Goal: Task Accomplishment & Management: Manage account settings

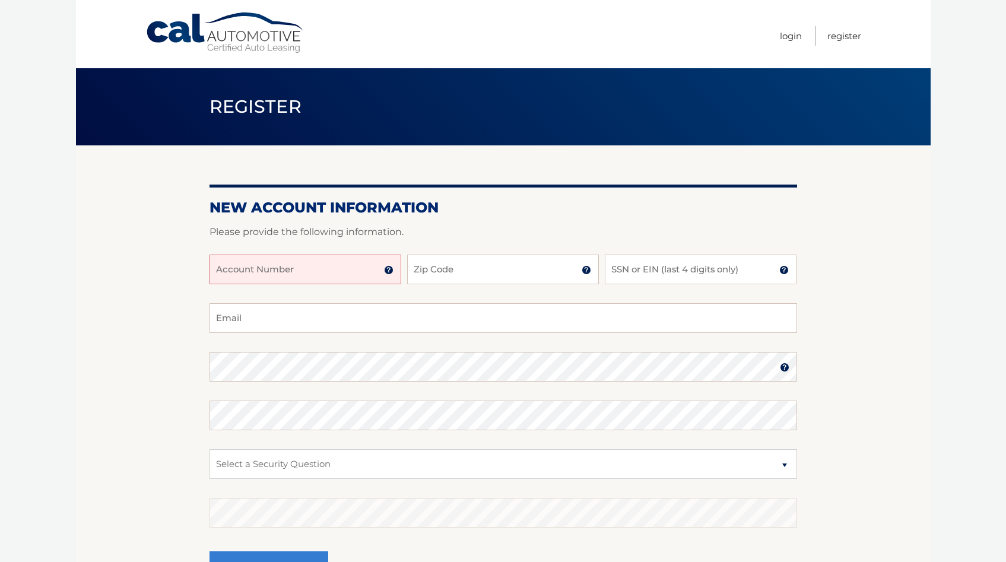
click at [297, 275] on input "Account Number" at bounding box center [305, 270] width 192 height 30
type input "44455984373"
click at [450, 269] on input "Zip Code" at bounding box center [503, 270] width 192 height 30
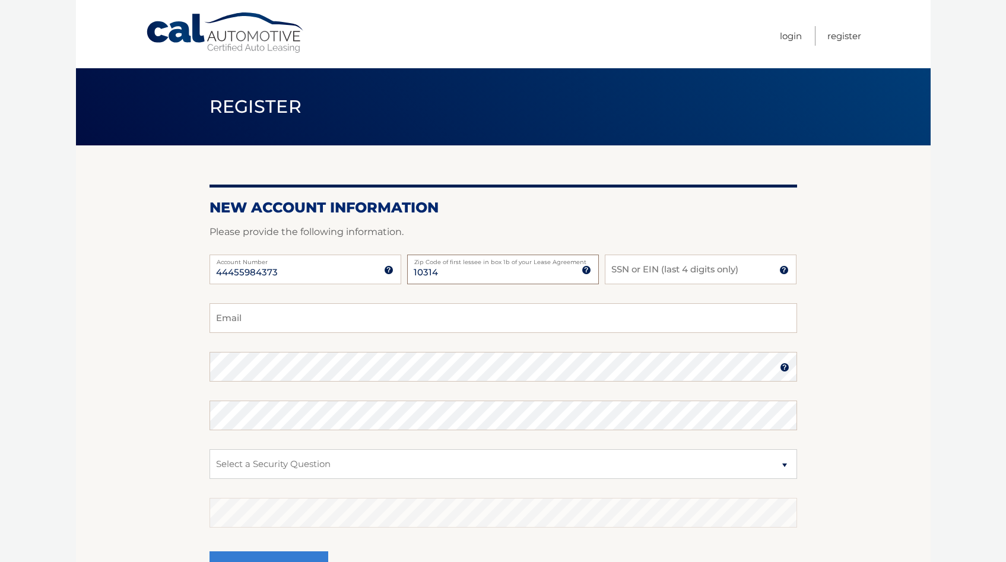
type input "10314"
click at [672, 268] on input "SSN or EIN (last 4 digits only)" at bounding box center [701, 270] width 192 height 30
type input "1011"
type input "CDIMINO43AOL.COM"
click at [939, 340] on body "Cal Automotive Menu Login Register Register" at bounding box center [503, 281] width 1006 height 562
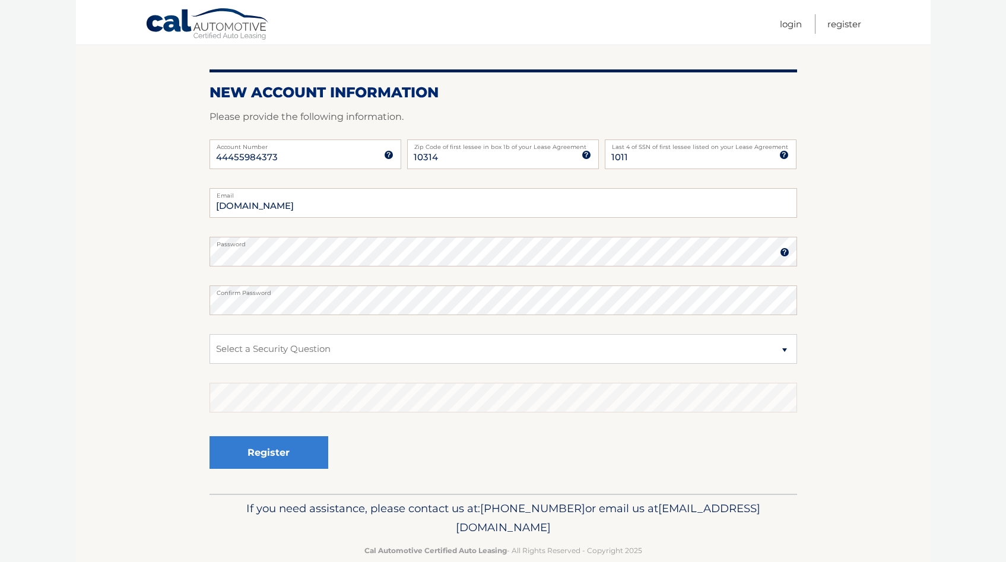
scroll to position [132, 0]
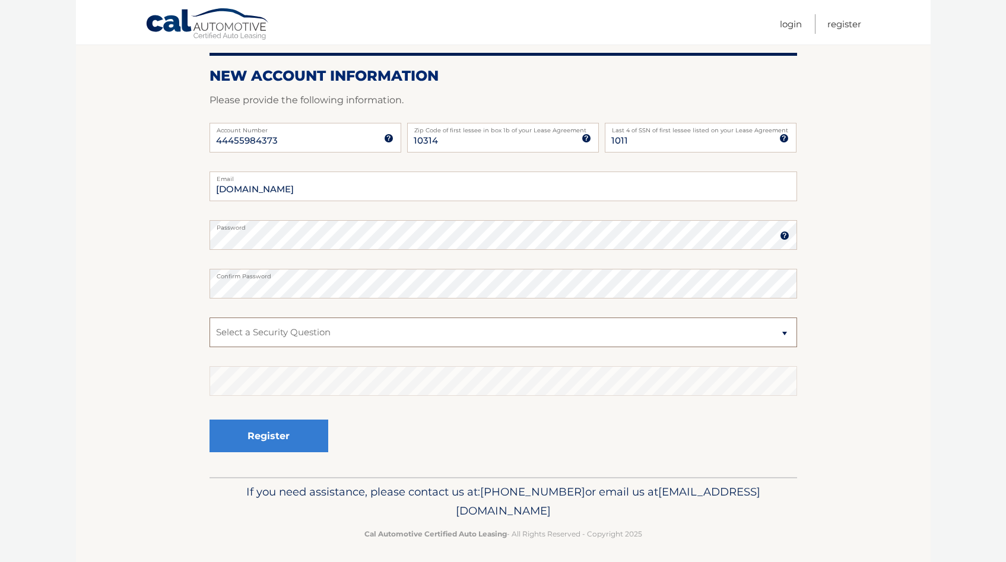
click at [374, 336] on select "Select a Security Question What was the name of your elementary school? What is…" at bounding box center [502, 332] width 587 height 30
select select "2"
click at [209, 317] on select "Select a Security Question What was the name of your elementary school? What is…" at bounding box center [502, 332] width 587 height 30
click at [298, 432] on button "Register" at bounding box center [268, 436] width 119 height 33
click at [270, 191] on input "CDIMINO43AOL.COM" at bounding box center [502, 187] width 587 height 30
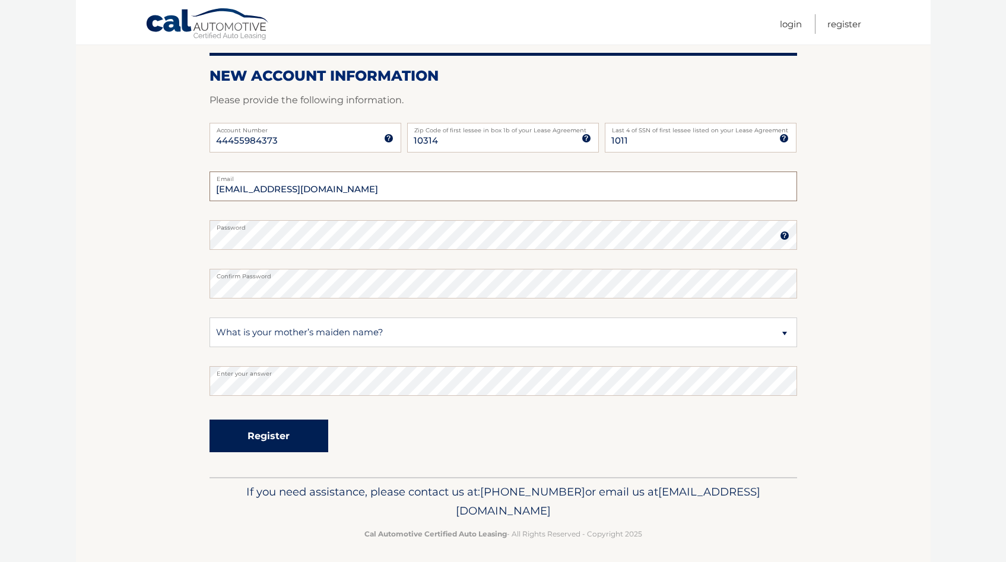
type input "CDIMINO43@AOL.COM"
click at [283, 438] on button "Register" at bounding box center [268, 436] width 119 height 33
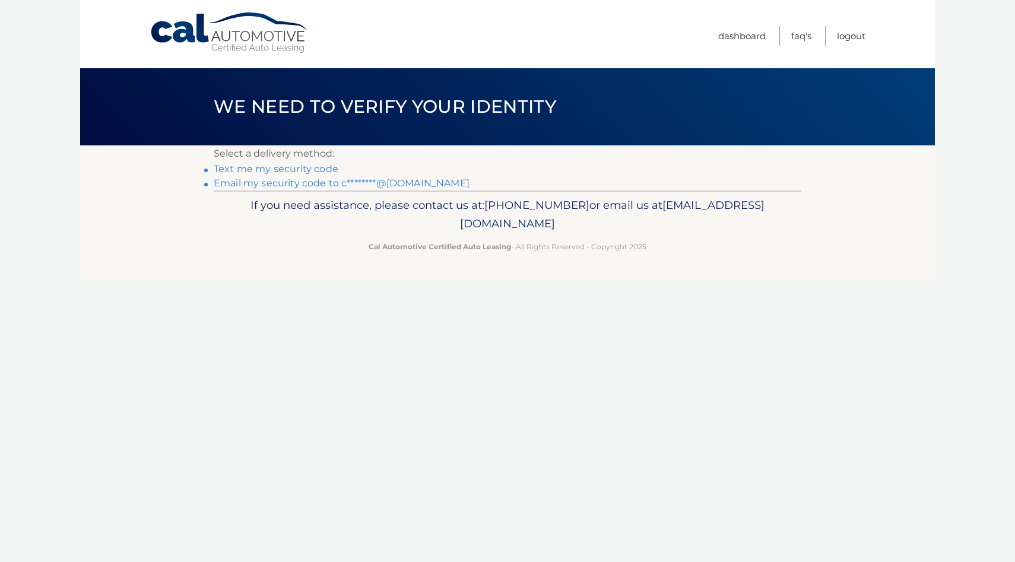
click at [255, 167] on link "Text me my security code" at bounding box center [276, 168] width 125 height 11
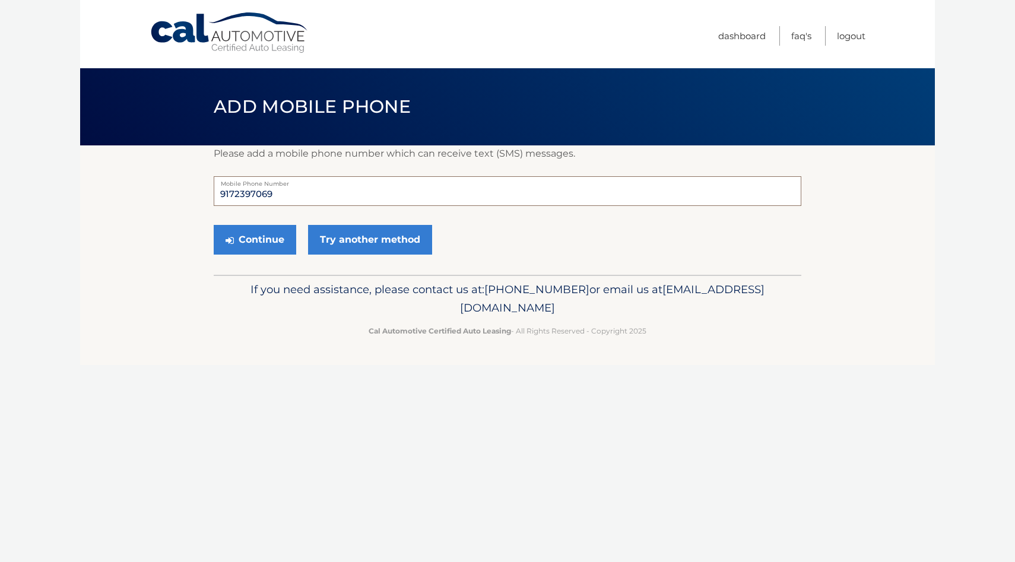
click at [281, 201] on input "9172397069" at bounding box center [507, 191] width 587 height 30
click at [277, 246] on button "Continue" at bounding box center [255, 240] width 82 height 30
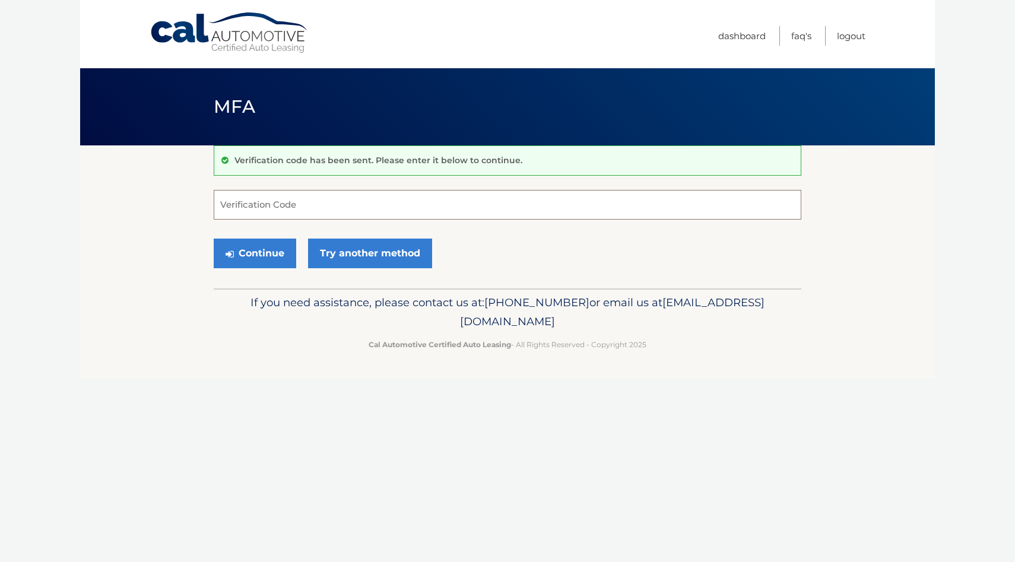
click at [277, 215] on input "Verification Code" at bounding box center [507, 205] width 587 height 30
click at [328, 250] on link "Try another method" at bounding box center [370, 254] width 124 height 30
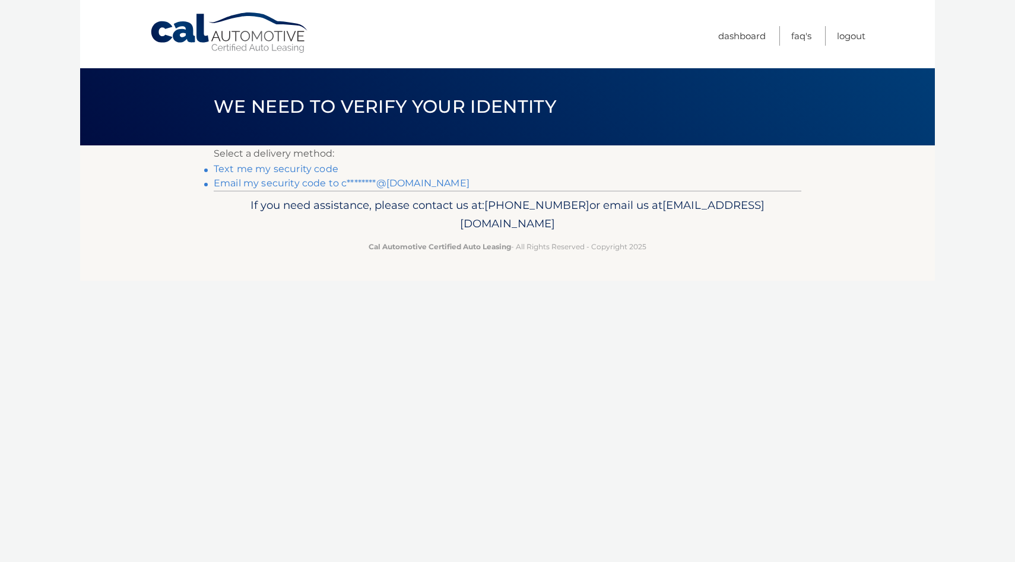
click at [307, 180] on link "Email my security code to c********@[DOMAIN_NAME]" at bounding box center [342, 182] width 256 height 11
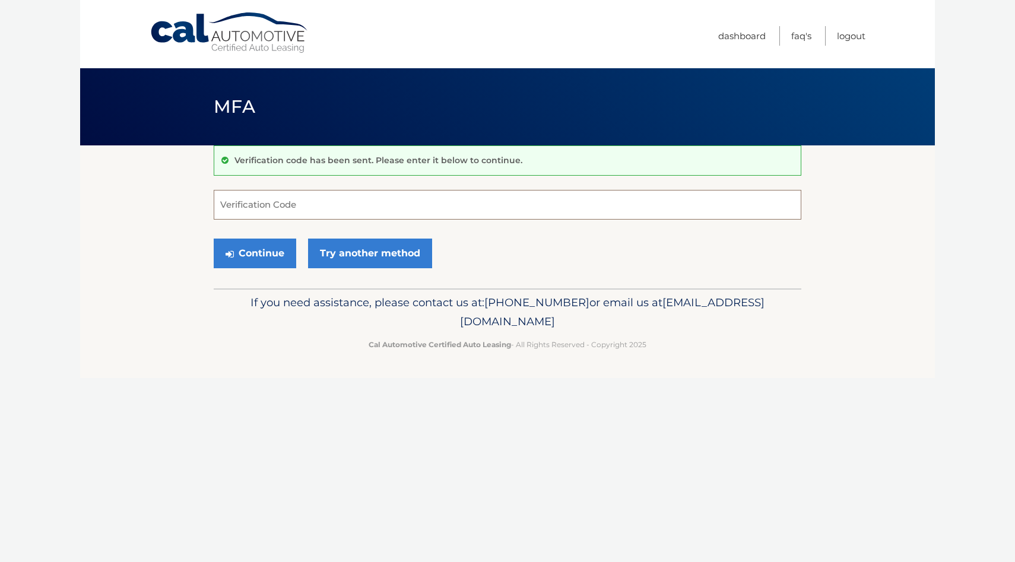
click at [317, 208] on input "Verification Code" at bounding box center [507, 205] width 587 height 30
type input "284047"
click at [259, 255] on button "Continue" at bounding box center [255, 254] width 82 height 30
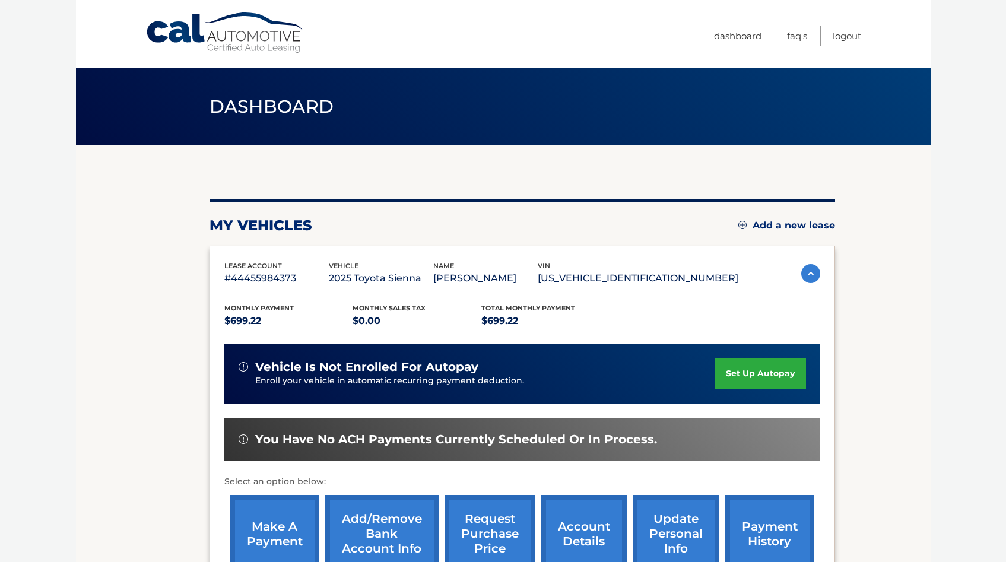
click at [758, 369] on link "set up autopay" at bounding box center [760, 373] width 90 height 31
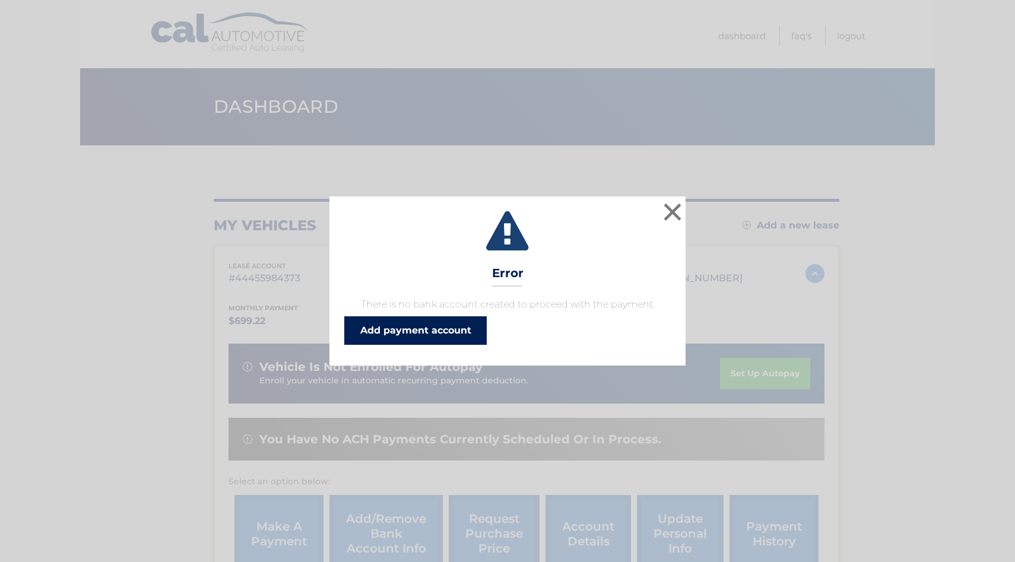
click at [447, 323] on link "Add payment account" at bounding box center [415, 330] width 142 height 28
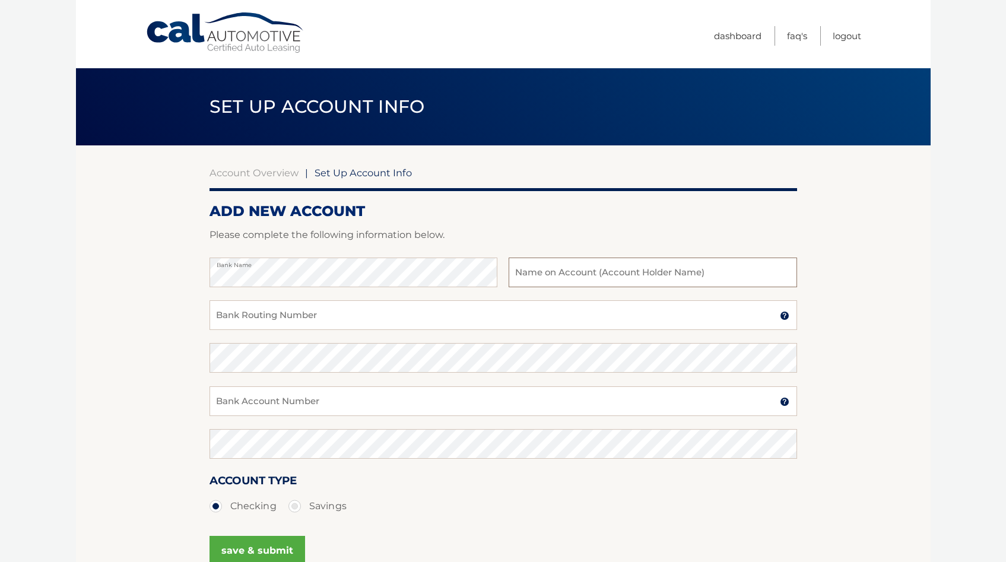
click at [574, 269] on input "text" at bounding box center [653, 273] width 288 height 30
type input "AMERICAN DREAM COACHES INC."
click at [348, 324] on input "Bank Routing Number" at bounding box center [502, 315] width 587 height 30
type input "026013673"
click at [305, 397] on input "Bank Account Number" at bounding box center [502, 401] width 587 height 30
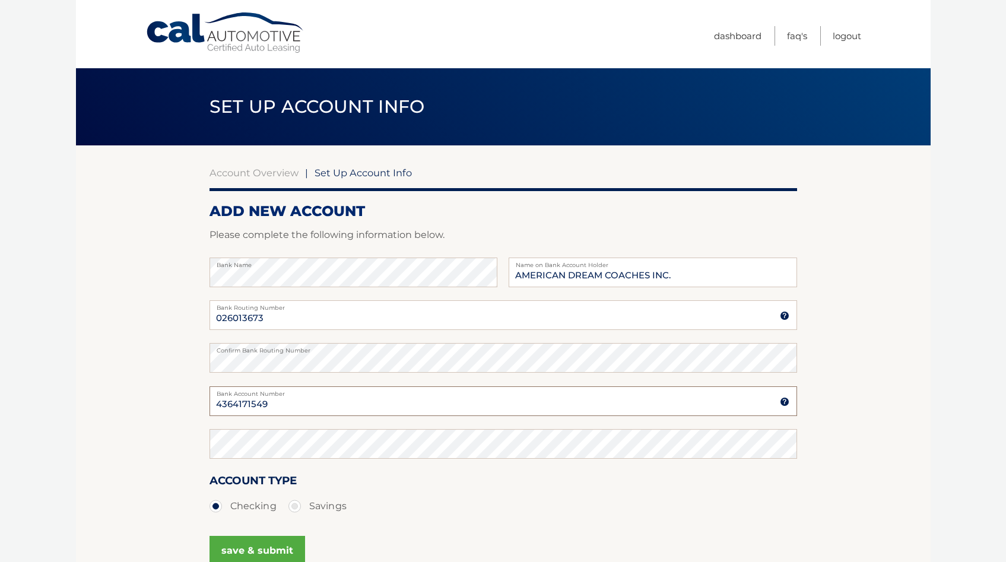
type input "4364171549"
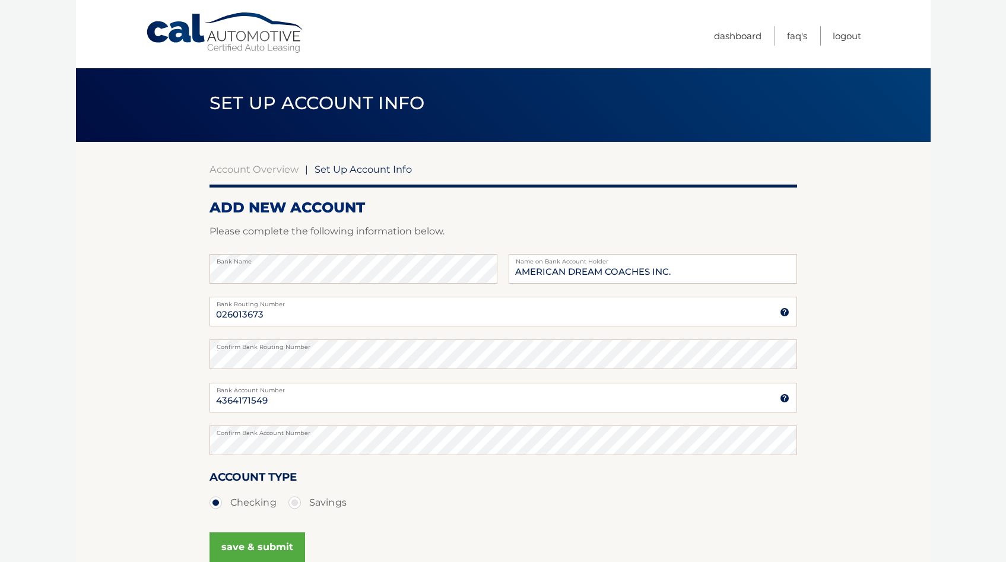
click at [852, 350] on section "Account Overview | Set Up Account Info ADD NEW ACCOUNT Please complete the foll…" at bounding box center [503, 368] width 855 height 453
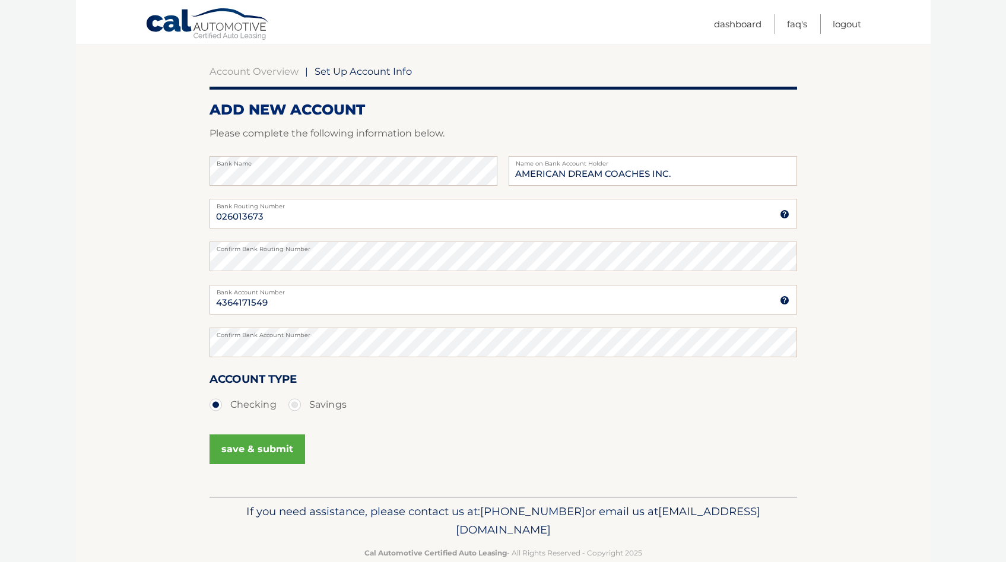
scroll to position [122, 0]
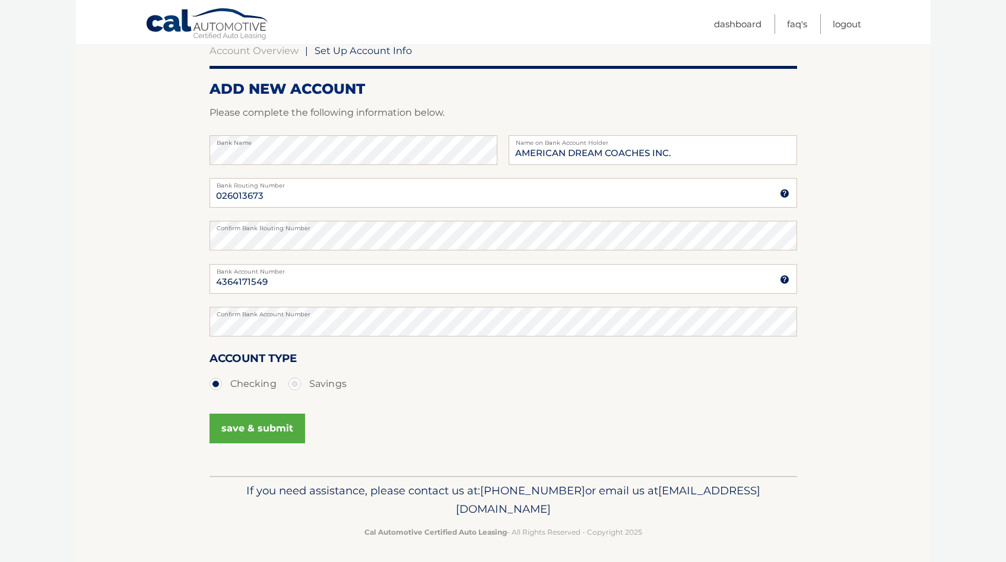
click at [215, 434] on button "save & submit" at bounding box center [257, 429] width 96 height 30
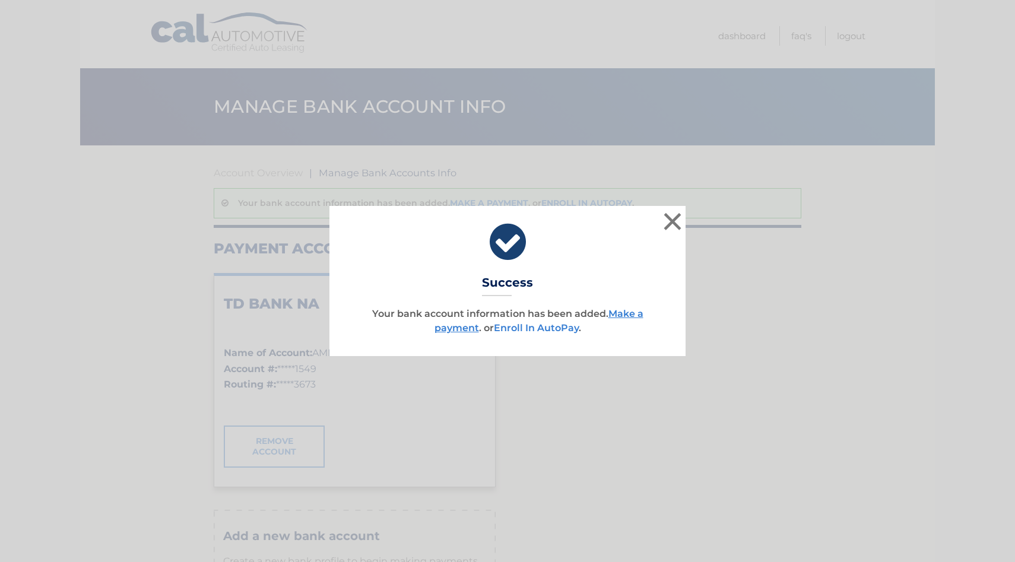
click at [563, 324] on link "Enroll In AutoPay" at bounding box center [536, 327] width 85 height 11
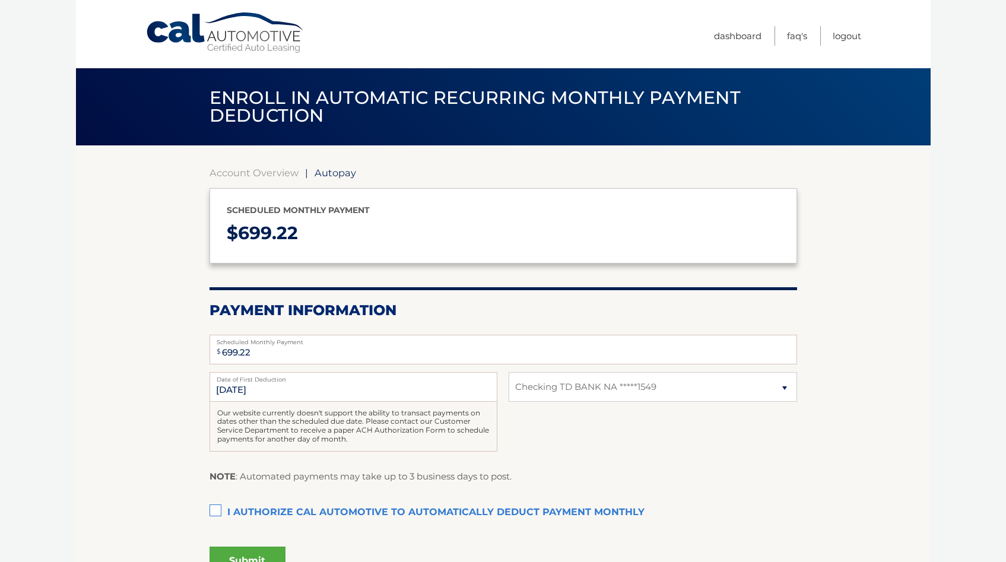
select select "ZWRmYTM5NzMtYzE3Yi00YjYxLTg3M2YtZGJjOWI1MDVjMWIz"
click at [885, 329] on section "Account Overview | Autopay Scheduled monthly payment $ 699.22 Payment Informati…" at bounding box center [503, 368] width 855 height 447
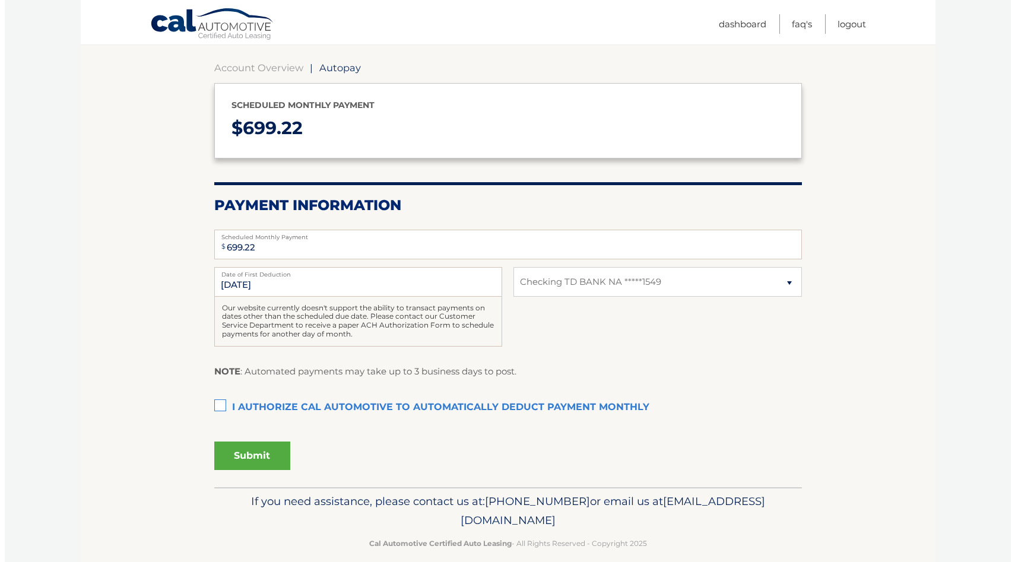
scroll to position [119, 0]
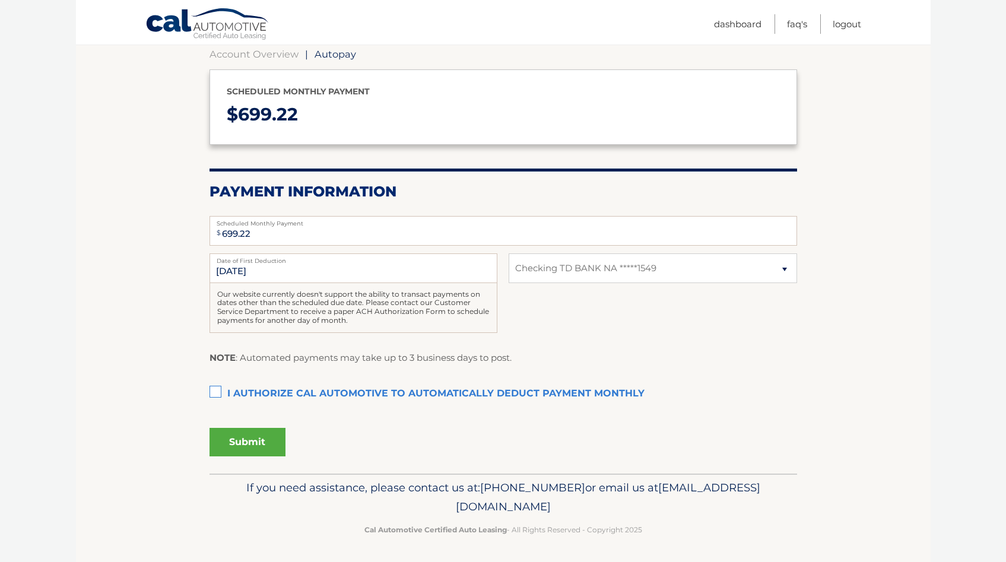
click at [231, 395] on label "I authorize cal automotive to automatically deduct payment monthly This checkbo…" at bounding box center [502, 394] width 587 height 24
click at [0, 0] on input "I authorize cal automotive to automatically deduct payment monthly This checkbo…" at bounding box center [0, 0] width 0 height 0
click at [245, 428] on button "Submit" at bounding box center [247, 442] width 76 height 28
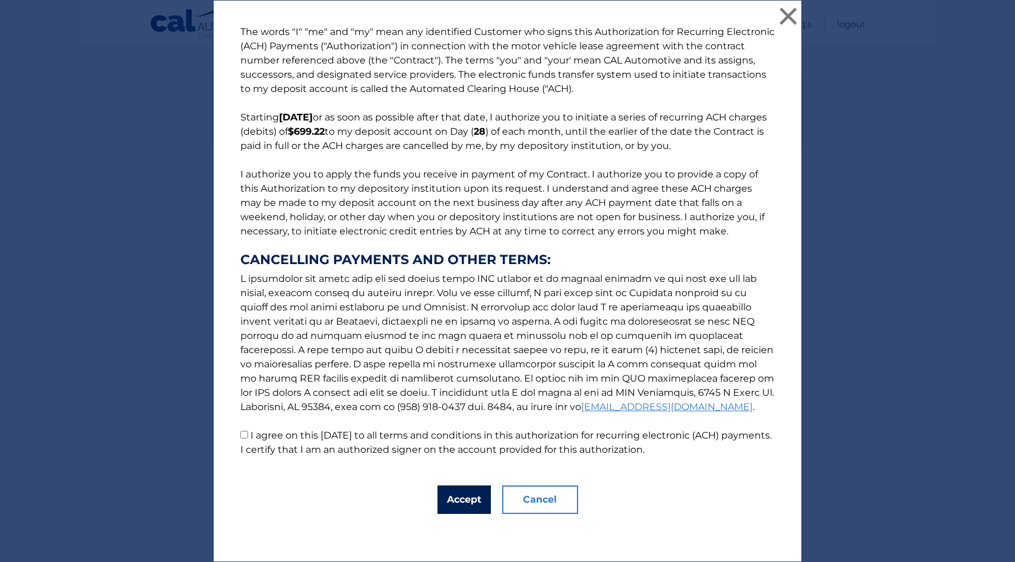
click at [460, 500] on button "Accept" at bounding box center [463, 499] width 53 height 28
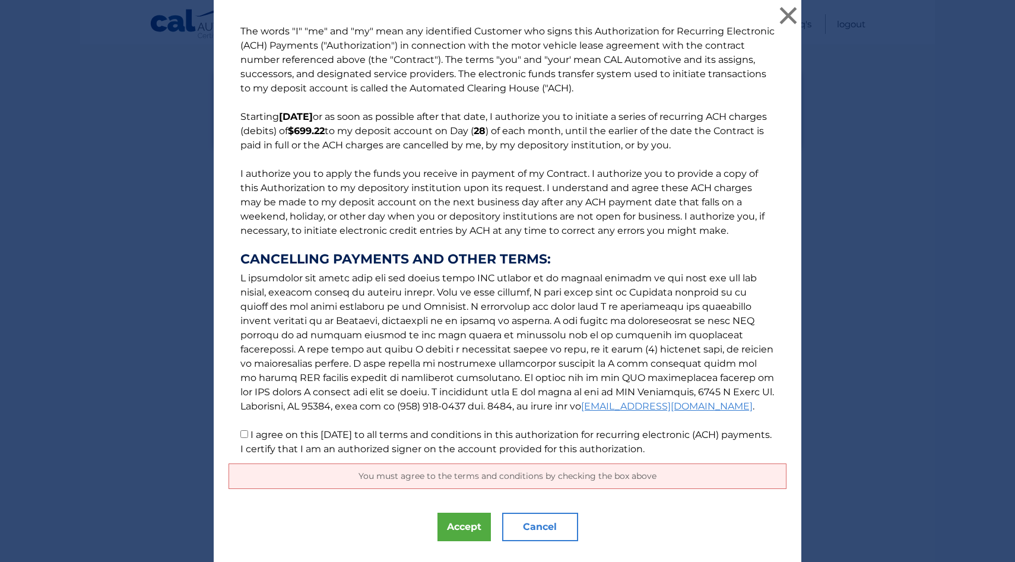
click at [359, 442] on p "The words "I" "me" and "my" mean any identified Customer who signs this Authori…" at bounding box center [507, 240] width 558 height 432
click at [263, 438] on label "I agree on this 09/25/2025 to all terms and conditions in this authorization fo…" at bounding box center [505, 442] width 531 height 26
click at [248, 438] on input "I agree on this 09/25/2025 to all terms and conditions in this authorization fo…" at bounding box center [244, 434] width 8 height 8
checkbox input "true"
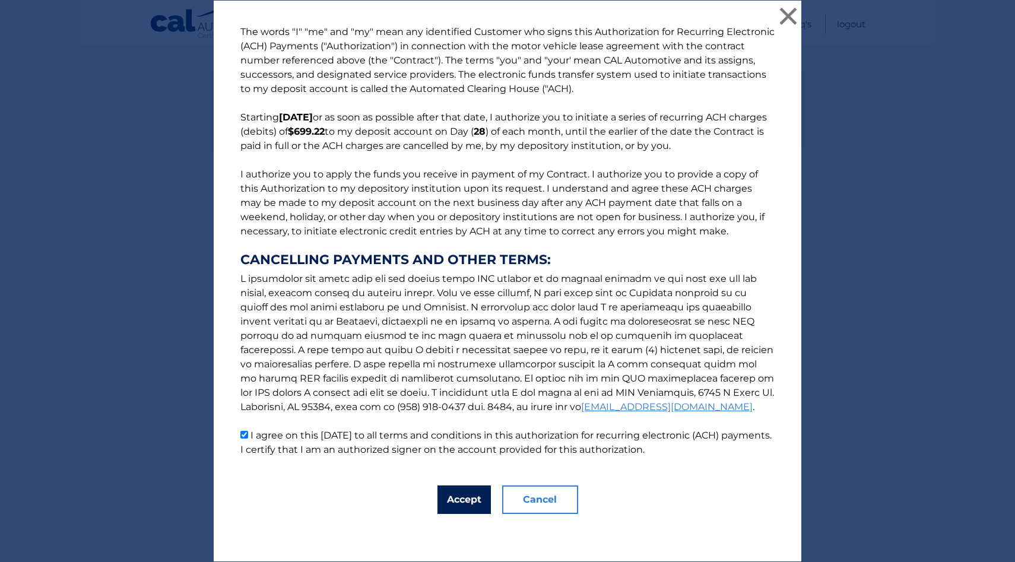
click at [471, 501] on button "Accept" at bounding box center [463, 499] width 53 height 28
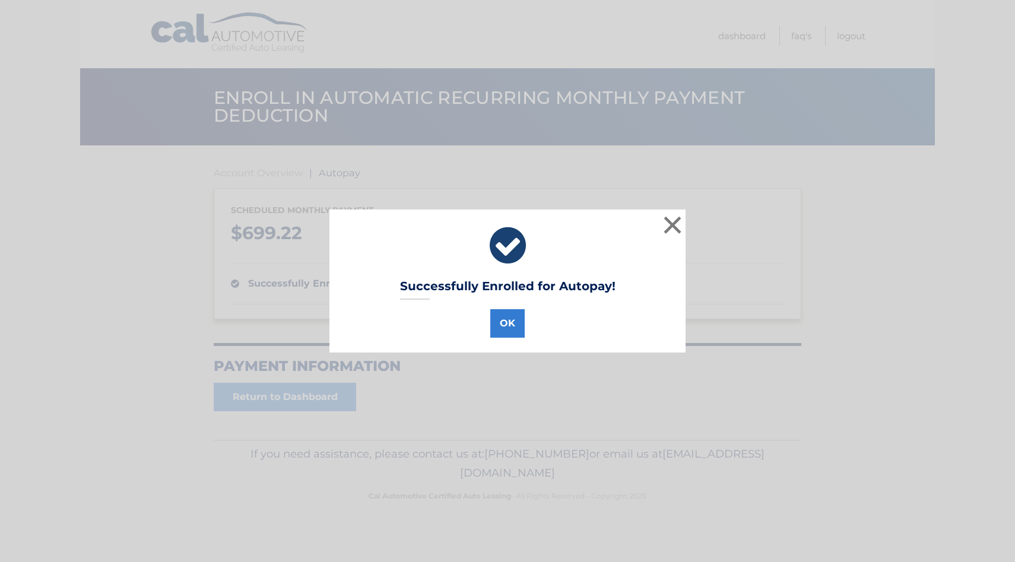
click at [516, 339] on div "Successfully Enrolled for Autopay! OK ×" at bounding box center [507, 280] width 356 height 142
click at [510, 332] on button "OK" at bounding box center [507, 323] width 34 height 28
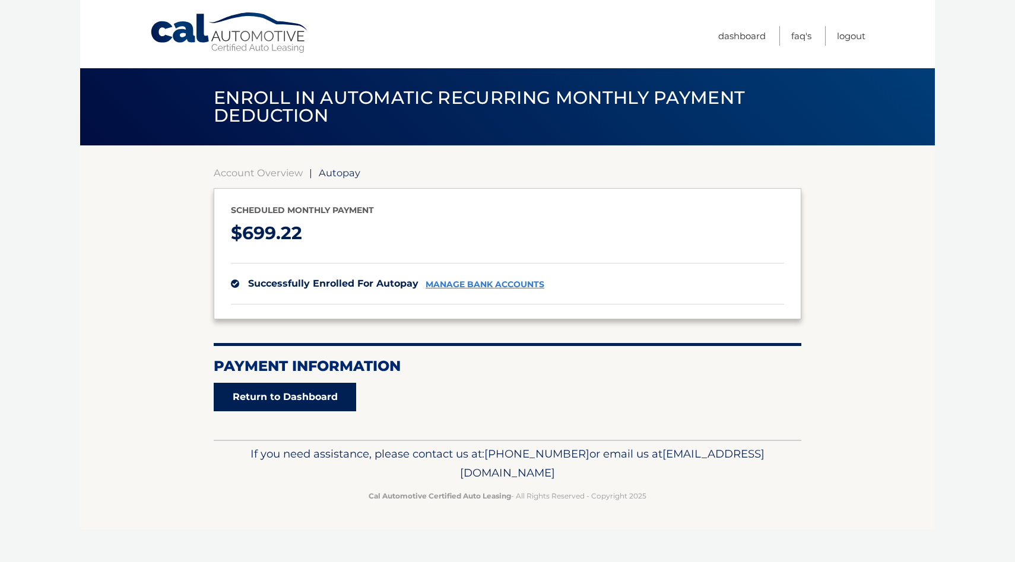
click at [328, 396] on link "Return to Dashboard" at bounding box center [285, 397] width 142 height 28
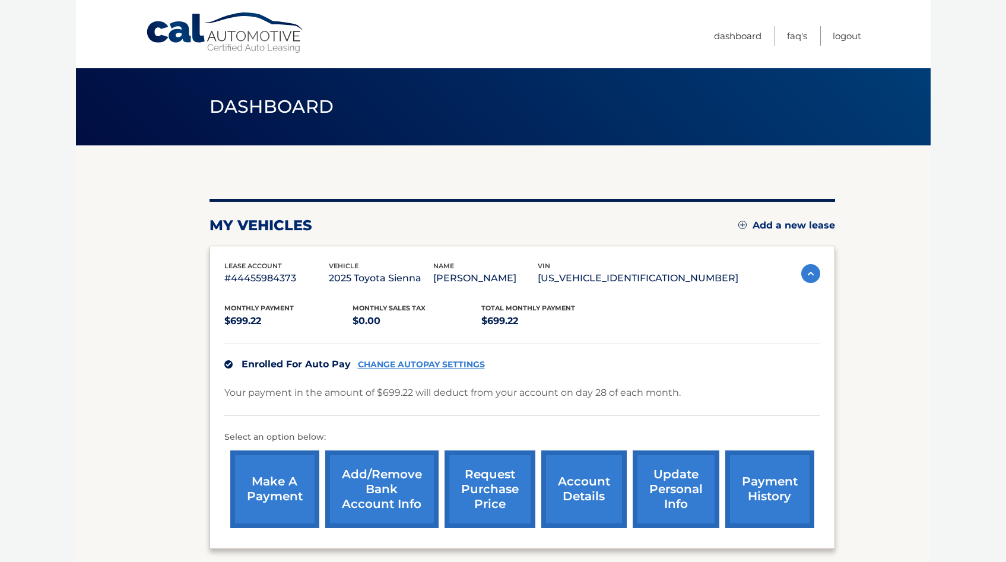
scroll to position [112, 0]
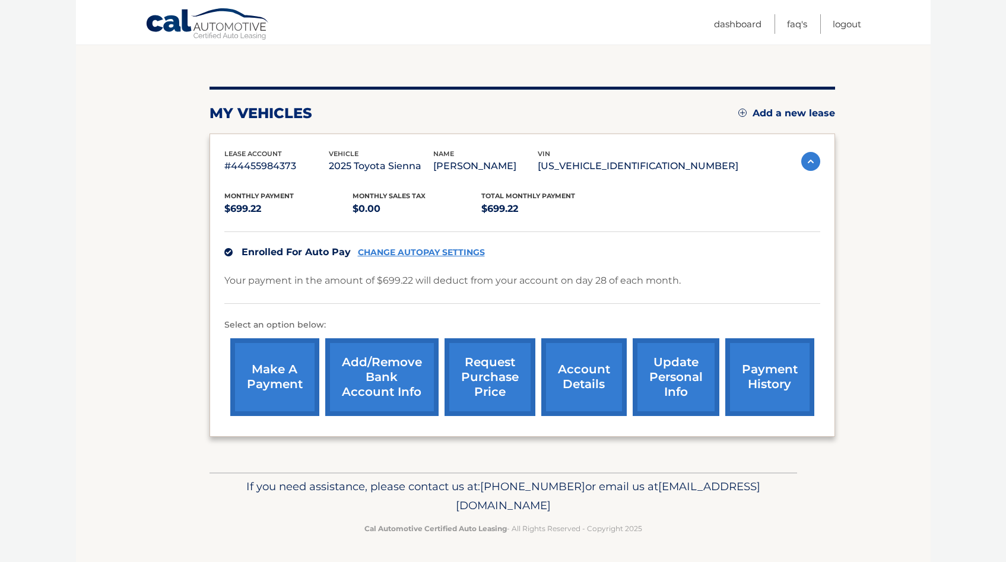
click at [293, 378] on link "make a payment" at bounding box center [274, 377] width 89 height 78
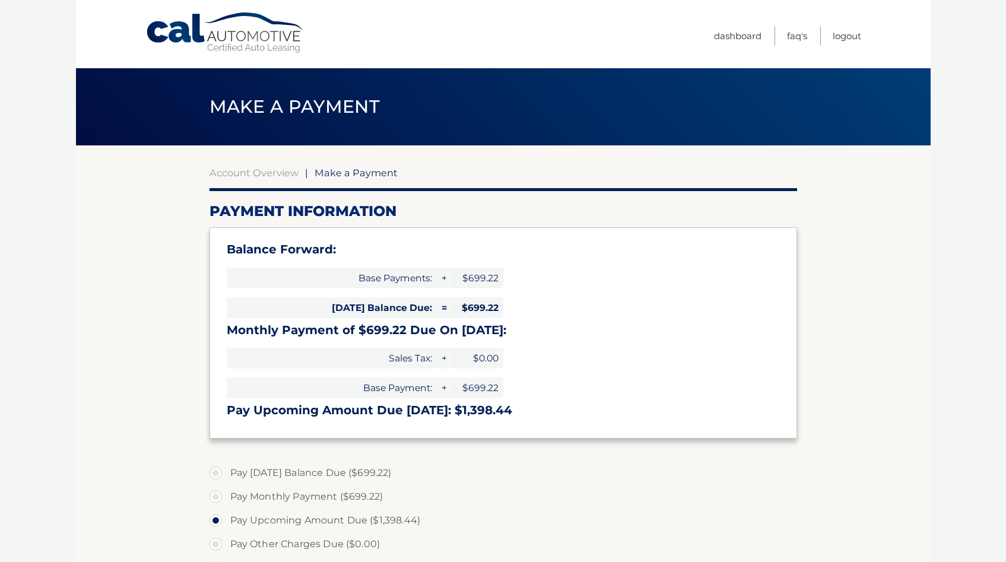
select select "ZWRmYTM5NzMtYzE3Yi00YjYxLTg3M2YtZGJjOWI1MDVjMWIz"
click at [629, 335] on h3 "Monthly Payment of $699.22 Due On Sep 28:" at bounding box center [503, 330] width 553 height 15
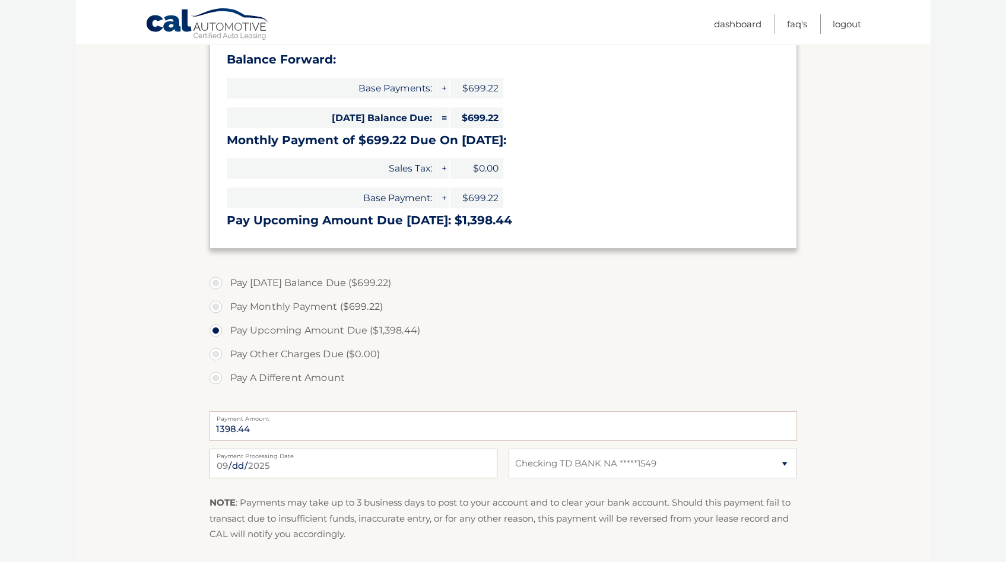
scroll to position [214, 0]
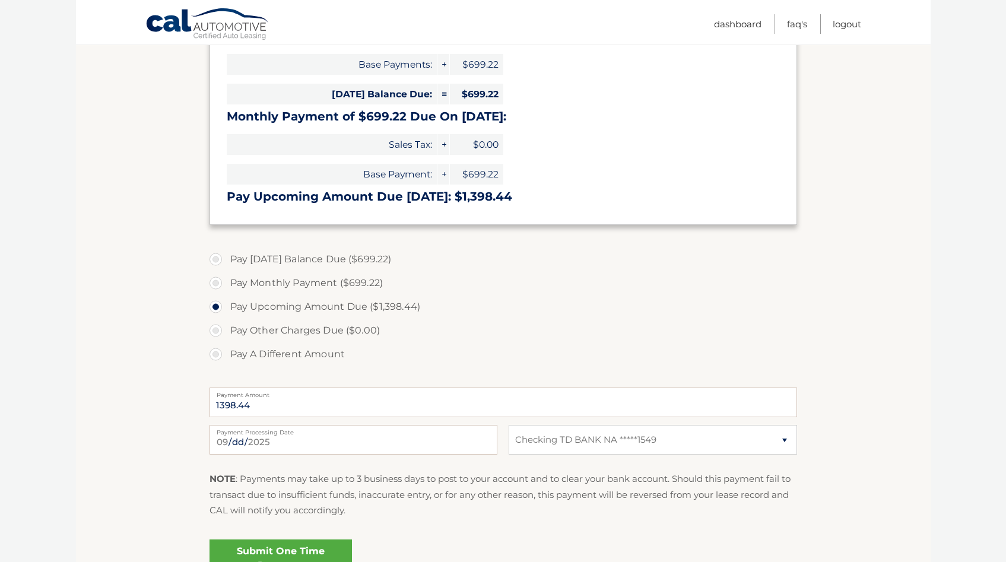
click at [328, 256] on label "Pay Today's Balance Due ($699.22)" at bounding box center [502, 259] width 587 height 24
click at [226, 256] on input "Pay Today's Balance Due ($699.22)" at bounding box center [220, 256] width 12 height 19
radio input "true"
type input "699.22"
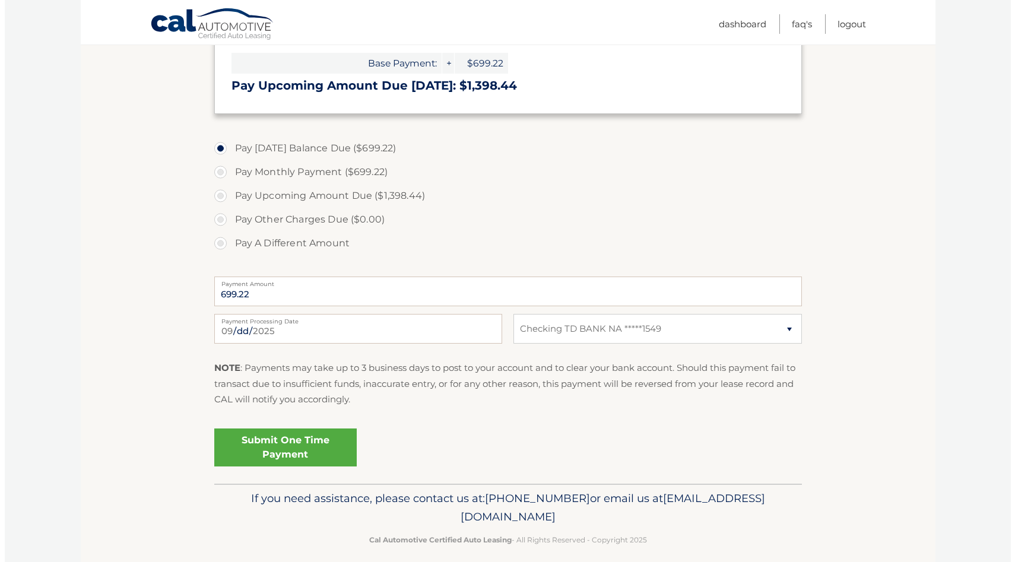
scroll to position [336, 0]
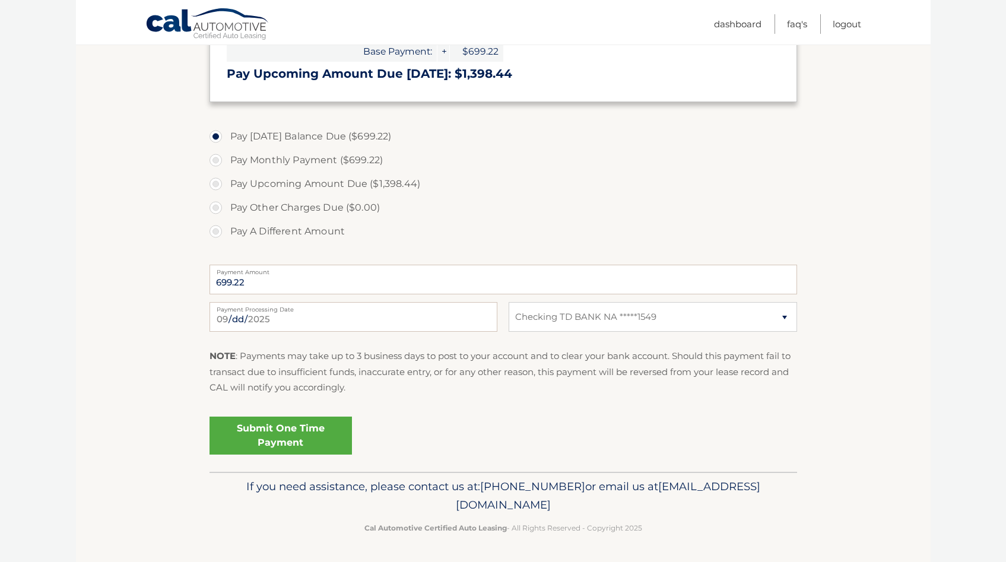
click at [351, 433] on link "Submit One Time Payment" at bounding box center [280, 436] width 142 height 38
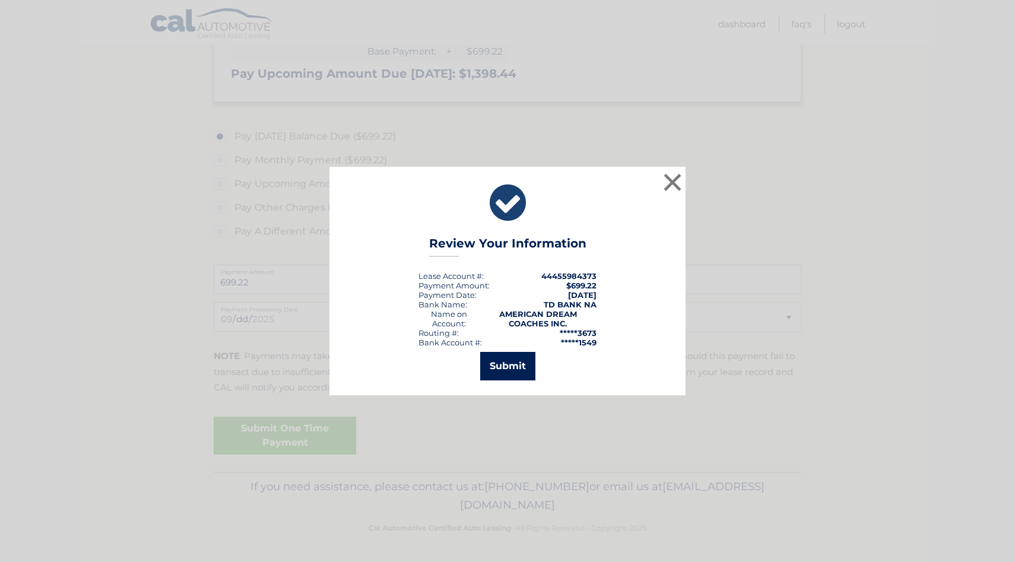
click at [525, 365] on button "Submit" at bounding box center [507, 366] width 55 height 28
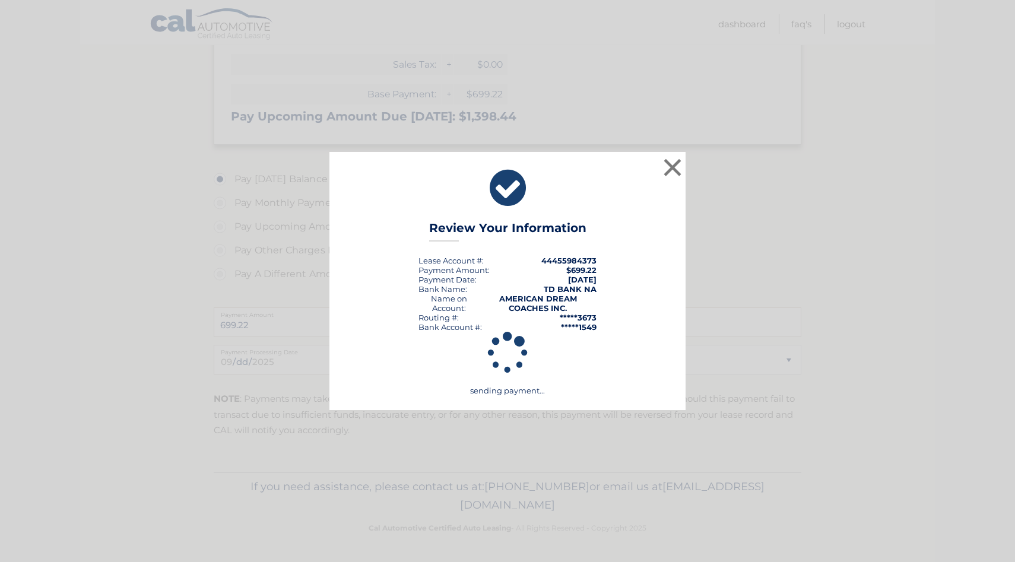
scroll to position [294, 0]
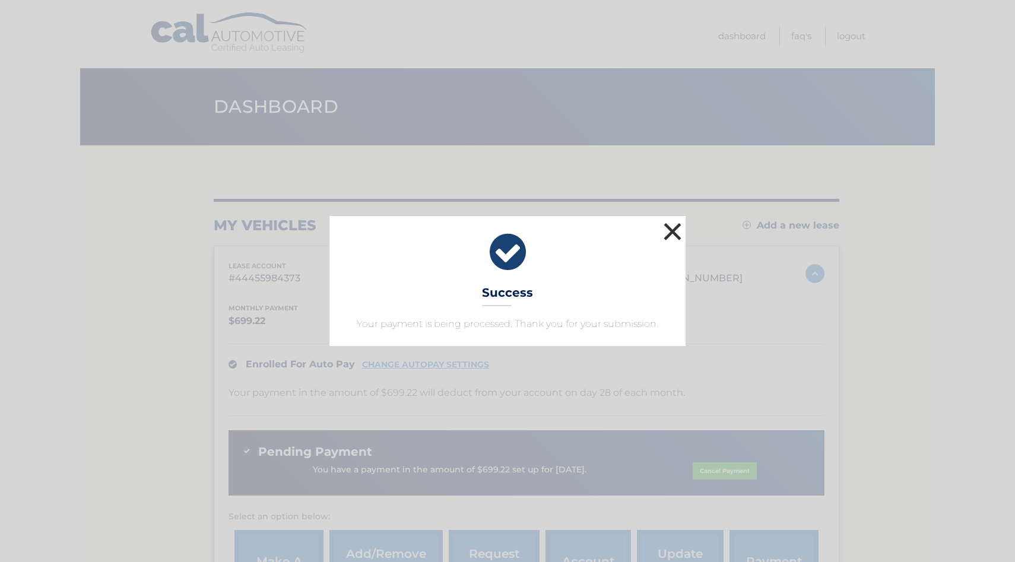
click at [684, 231] on button "×" at bounding box center [672, 232] width 24 height 24
